Goal: Check status: Check status

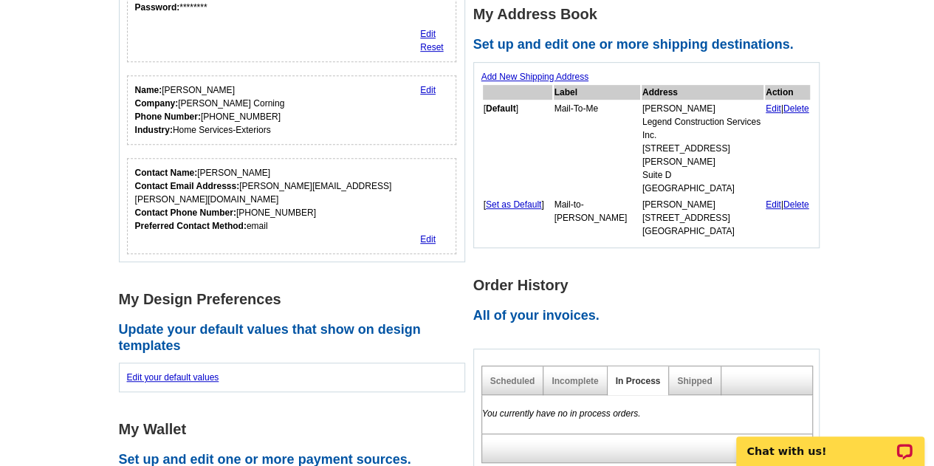
scroll to position [360, 0]
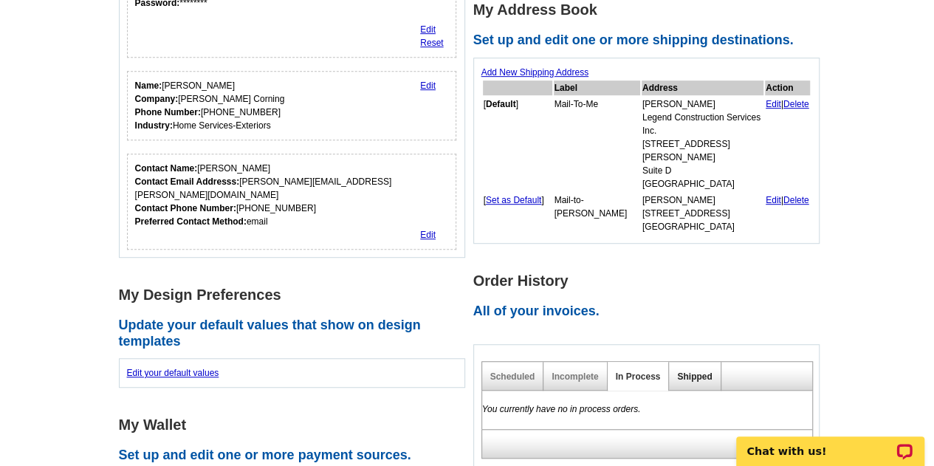
click at [682, 371] on link "Shipped" at bounding box center [694, 376] width 35 height 10
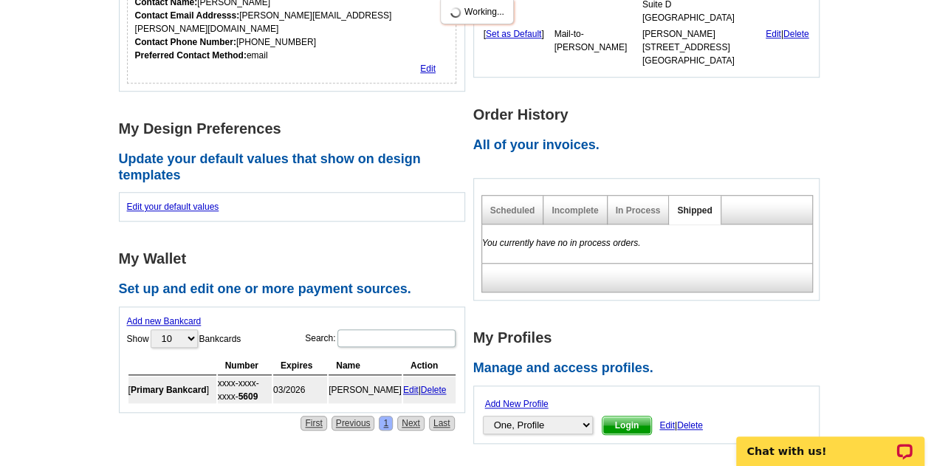
scroll to position [528, 0]
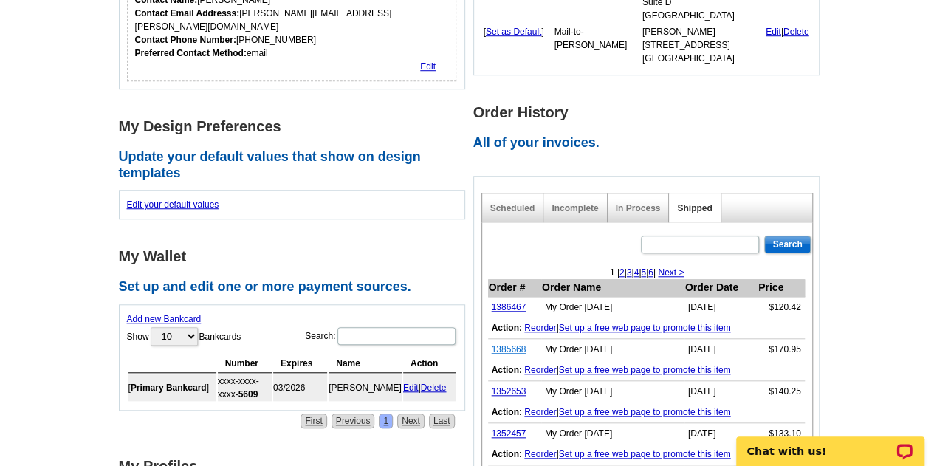
click at [515, 344] on link "1385668" at bounding box center [509, 349] width 35 height 10
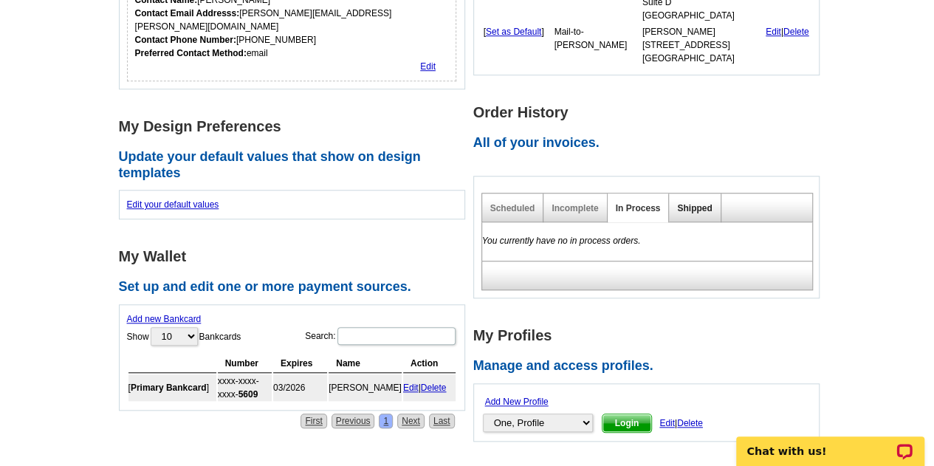
click at [700, 203] on link "Shipped" at bounding box center [694, 208] width 35 height 10
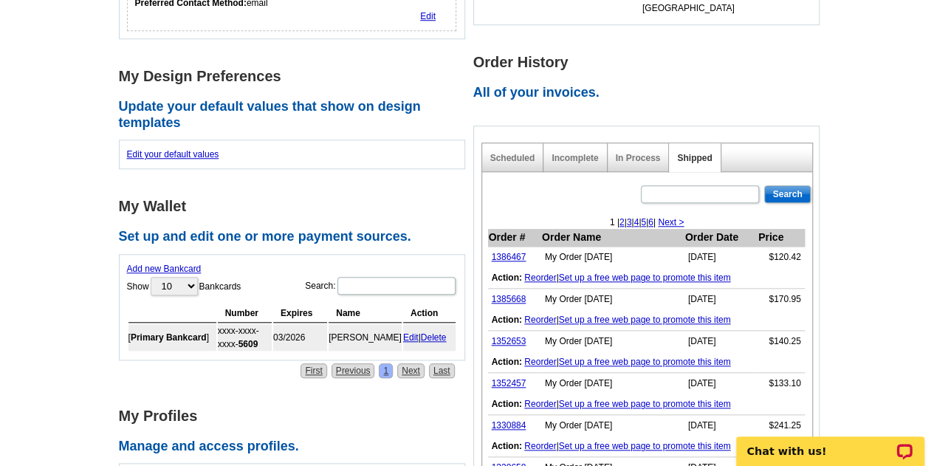
scroll to position [585, 0]
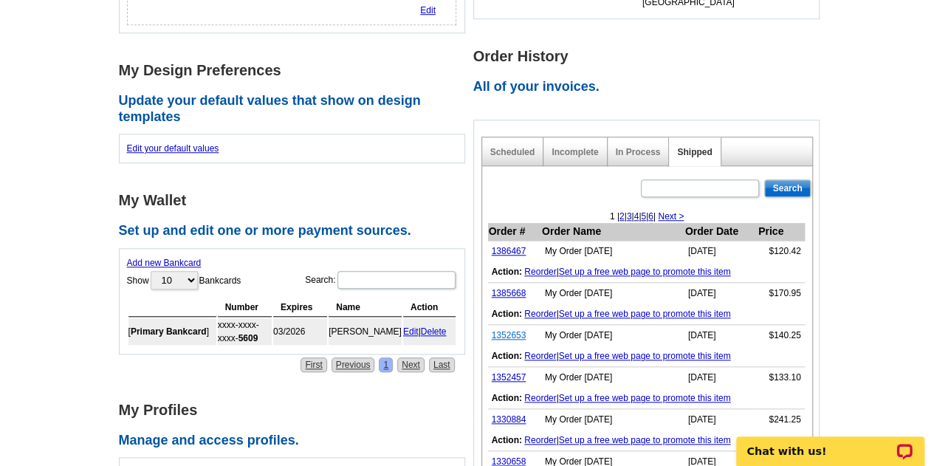
click at [517, 330] on link "1352653" at bounding box center [509, 335] width 35 height 10
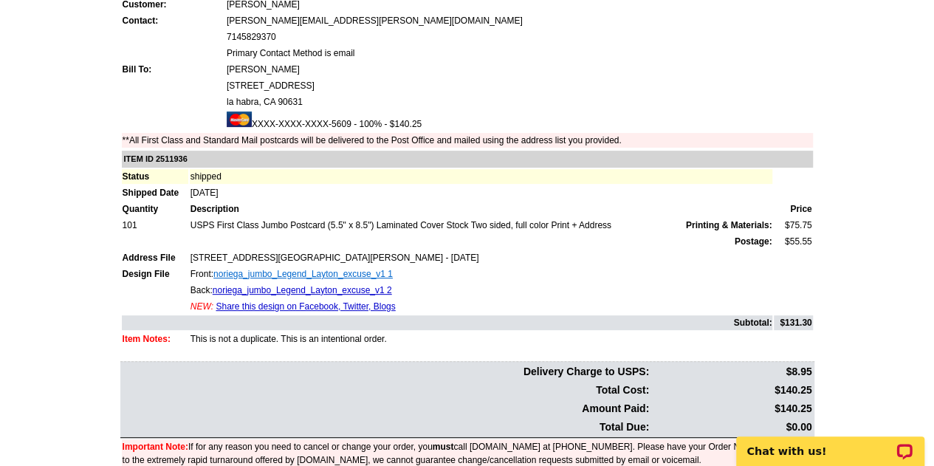
click at [334, 278] on link "noriega_jumbo_Legend_Layton_excuse_v1 1" at bounding box center [302, 274] width 179 height 10
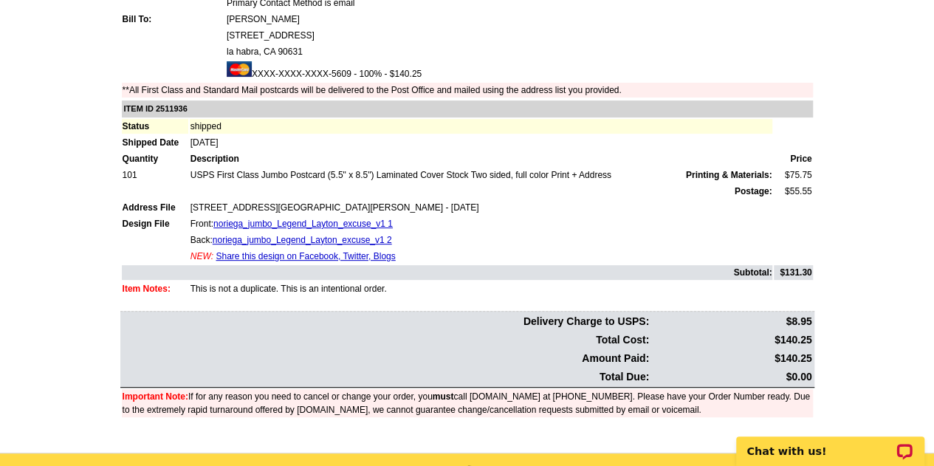
scroll to position [213, 0]
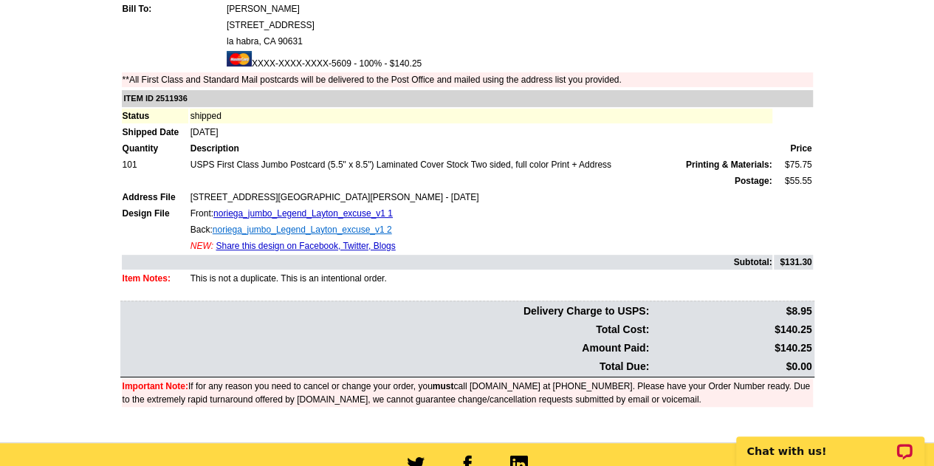
click at [378, 227] on link "noriega_jumbo_Legend_Layton_excuse_v1 2" at bounding box center [302, 229] width 179 height 10
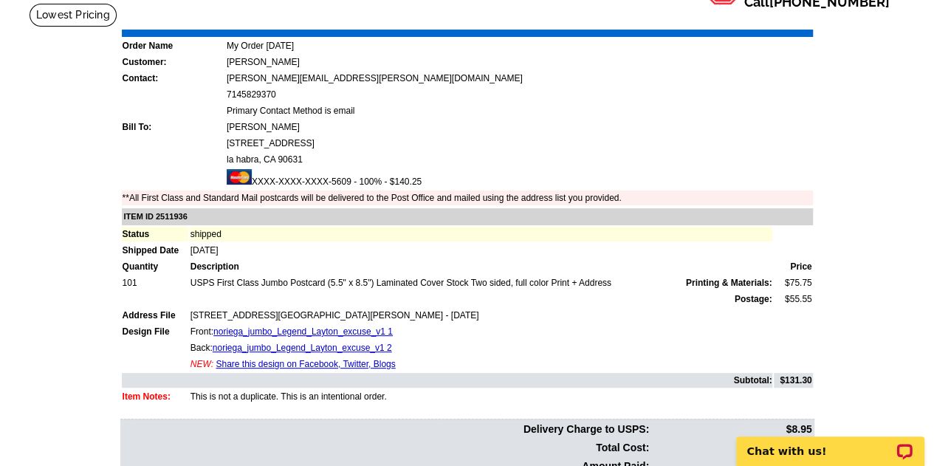
scroll to position [37, 0]
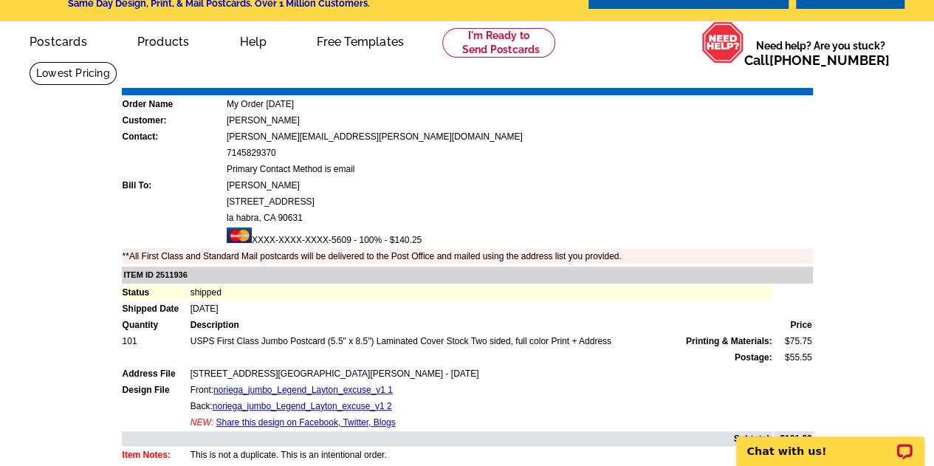
click at [512, 257] on td "**All First Class and Standard Mail postcards will be delivered to the Post Off…" at bounding box center [467, 256] width 691 height 15
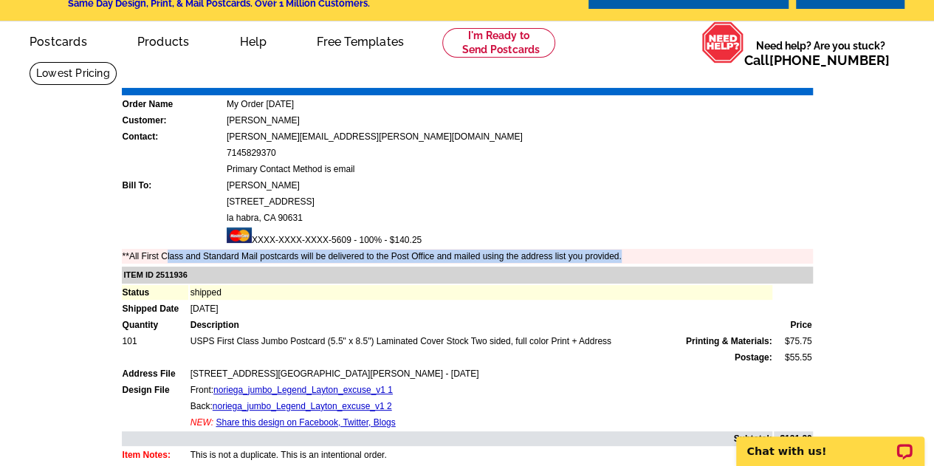
click at [512, 257] on td "**All First Class and Standard Mail postcards will be delivered to the Post Off…" at bounding box center [467, 256] width 691 height 15
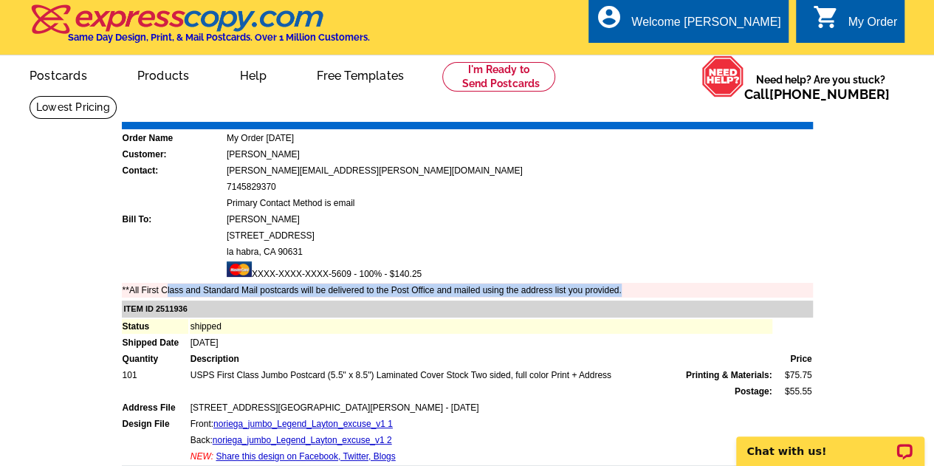
scroll to position [0, 0]
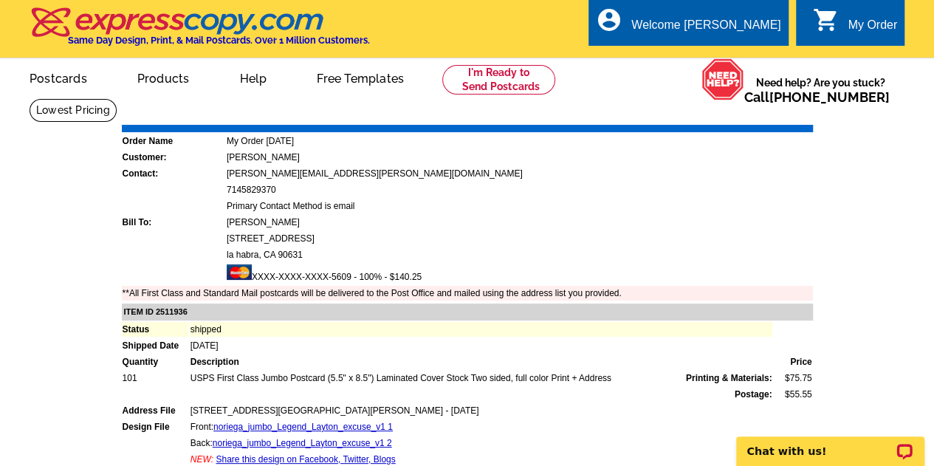
click at [897, 92] on div "Need help? Are you stuck? Call 800-260-5887" at bounding box center [824, 89] width 160 height 63
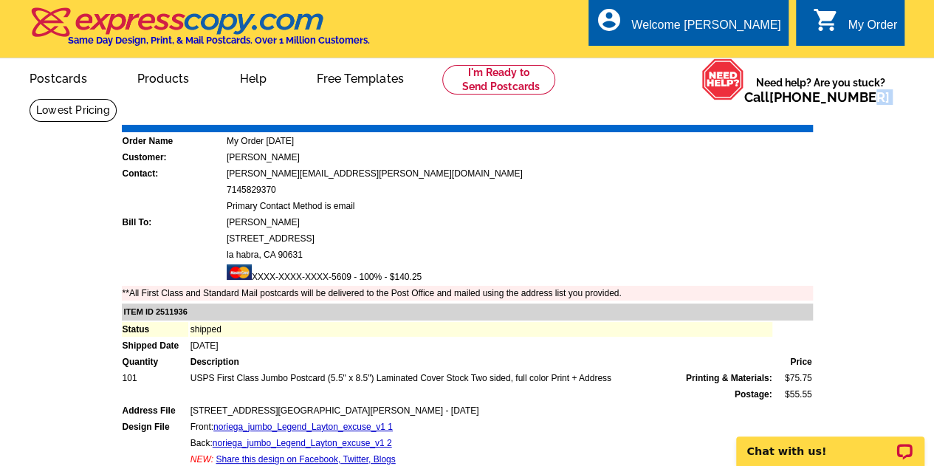
click at [897, 92] on div "Need help? Are you stuck? Call 800-260-5887" at bounding box center [824, 89] width 160 height 63
click at [866, 187] on main "Order Number: 1352653 Download Invoice | Print Invoice Order Name My Order 2021…" at bounding box center [467, 376] width 934 height 557
